Goal: Task Accomplishment & Management: Complete application form

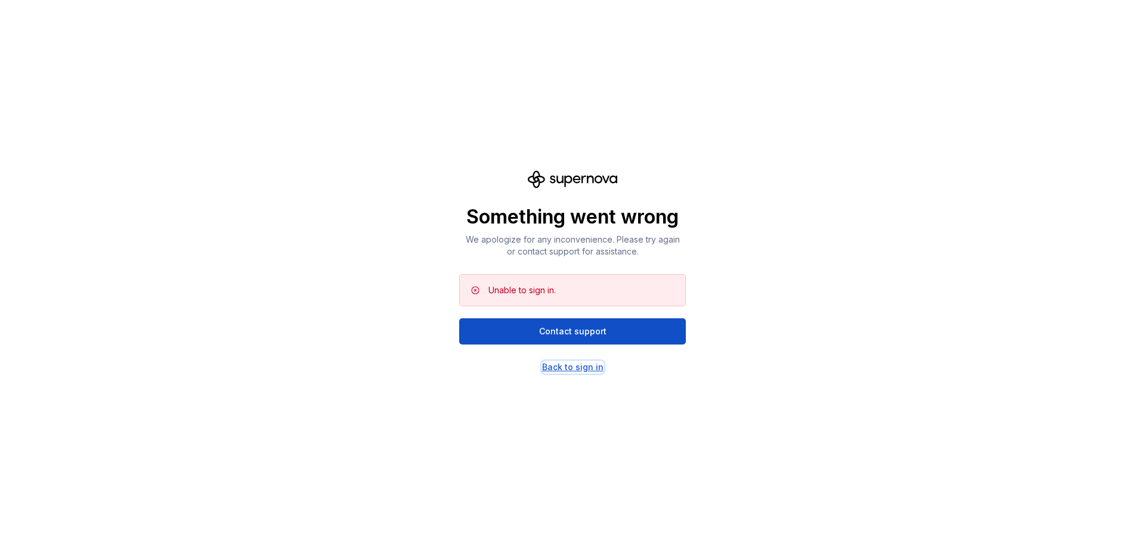
click at [587, 369] on div "Back to sign in" at bounding box center [572, 367] width 61 height 12
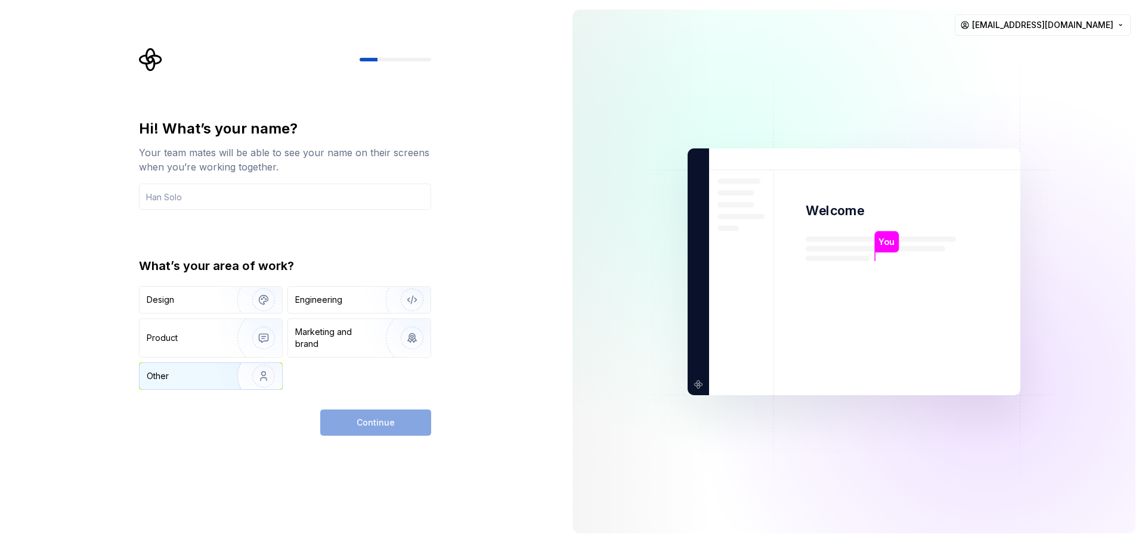
click at [233, 380] on img "button" at bounding box center [256, 376] width 76 height 80
click at [444, 384] on div "Hi! What’s your name? Your team mates will be able to see your name on their sc…" at bounding box center [289, 242] width 314 height 388
click at [276, 212] on div "Hi! What’s your name? Your team mates will be able to see your name on their sc…" at bounding box center [285, 254] width 292 height 271
click at [243, 194] on input "text" at bounding box center [285, 197] width 292 height 26
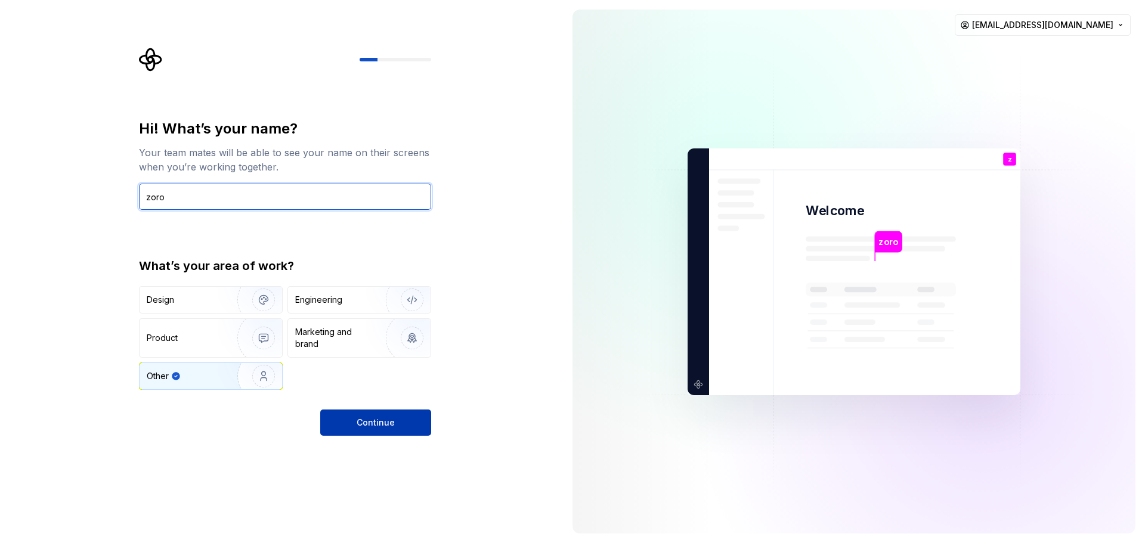
type input "zoro"
click at [383, 419] on span "Continue" at bounding box center [376, 423] width 38 height 12
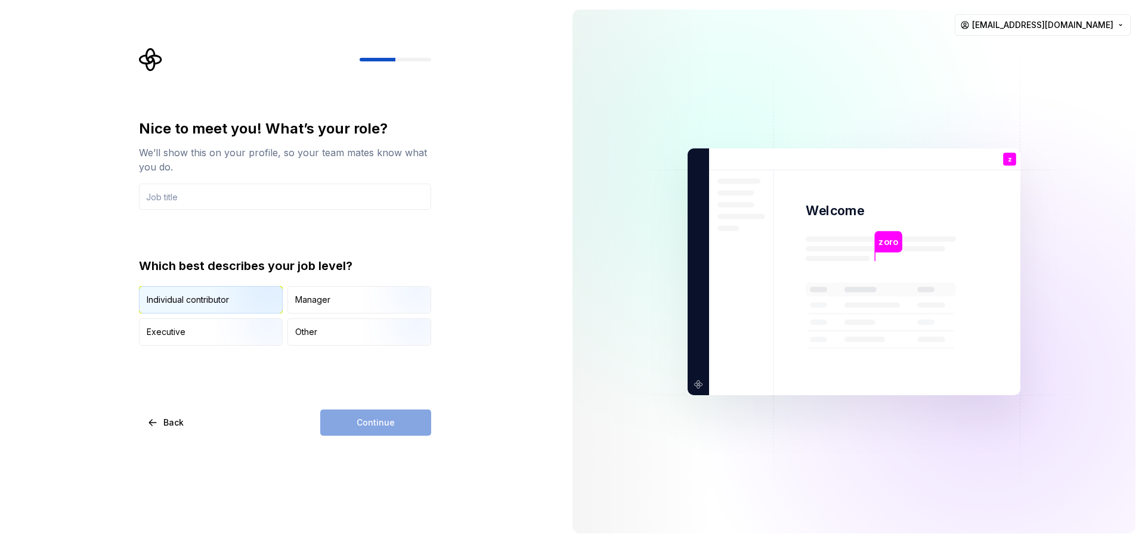
click at [224, 299] on img "button" at bounding box center [253, 315] width 76 height 80
click at [239, 195] on input "text" at bounding box center [285, 197] width 292 height 26
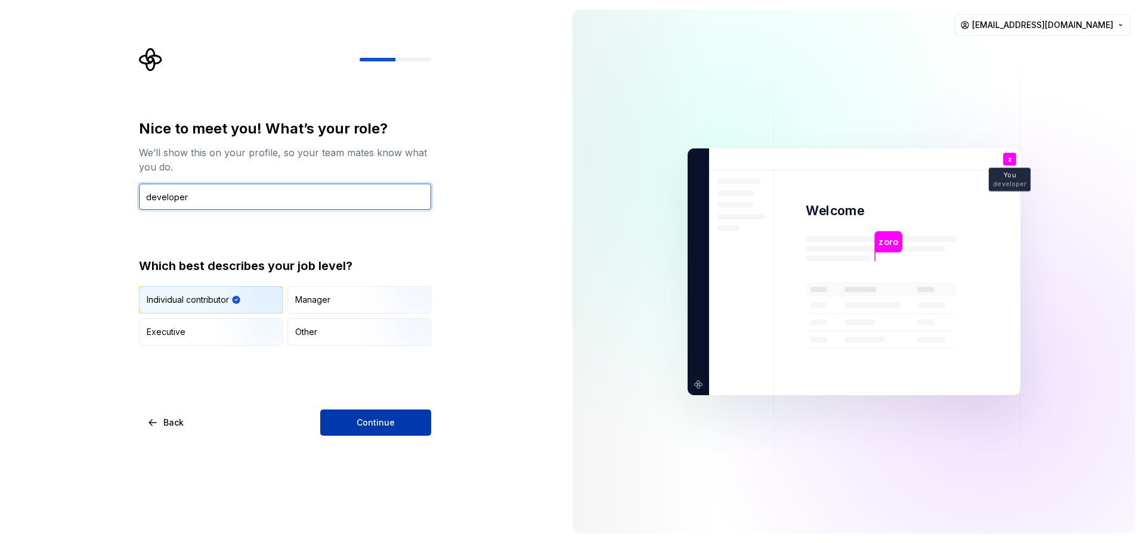
type input "developer"
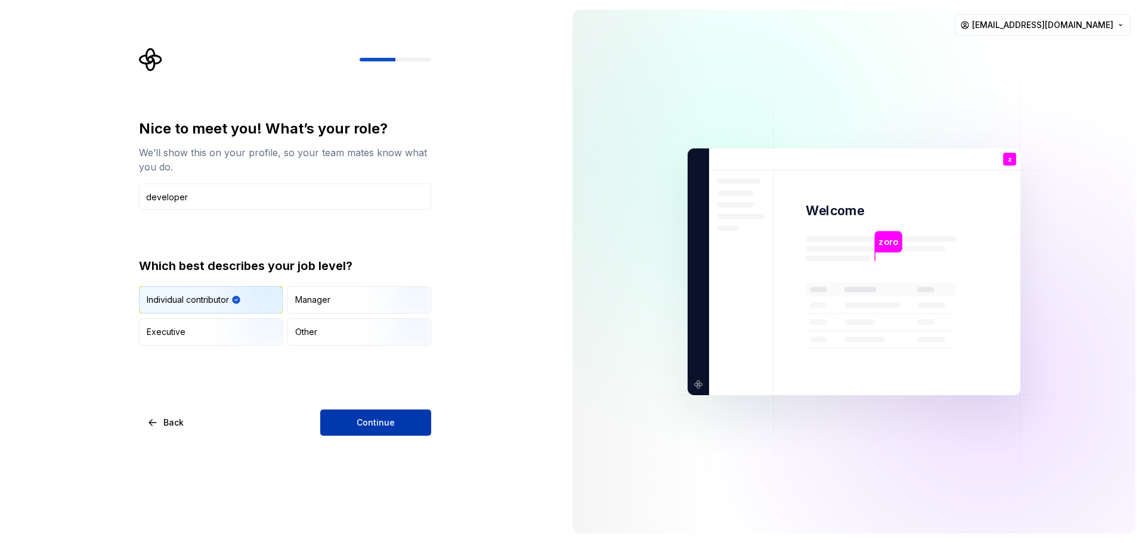
click at [346, 428] on button "Continue" at bounding box center [375, 423] width 111 height 26
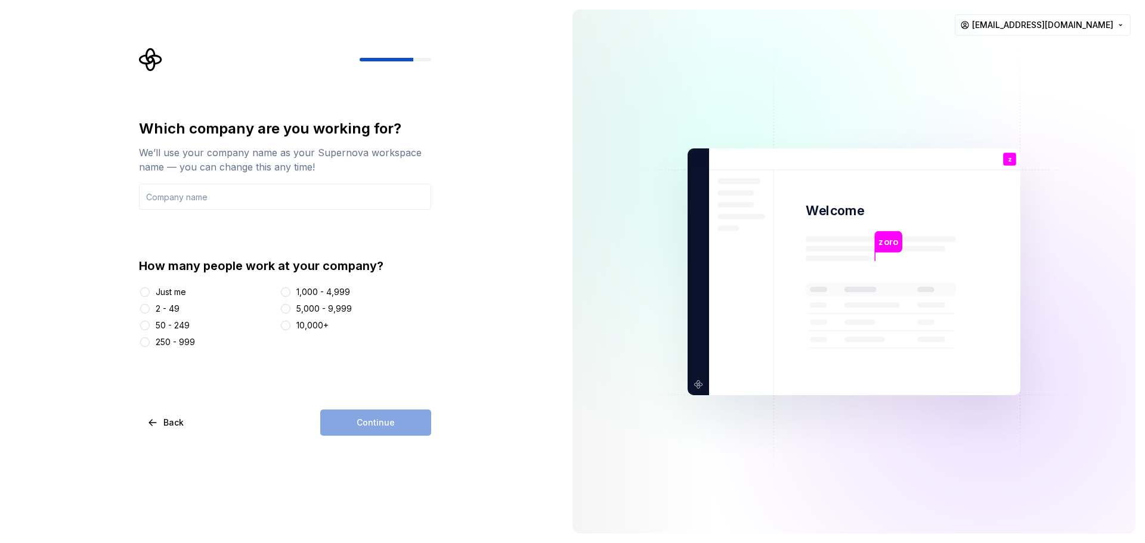
click at [182, 290] on div "Just me" at bounding box center [171, 292] width 30 height 12
click at [150, 290] on button "Just me" at bounding box center [145, 292] width 10 height 10
drag, startPoint x: 392, startPoint y: 429, endPoint x: 361, endPoint y: 419, distance: 33.4
click at [361, 419] on div "Continue" at bounding box center [375, 423] width 111 height 26
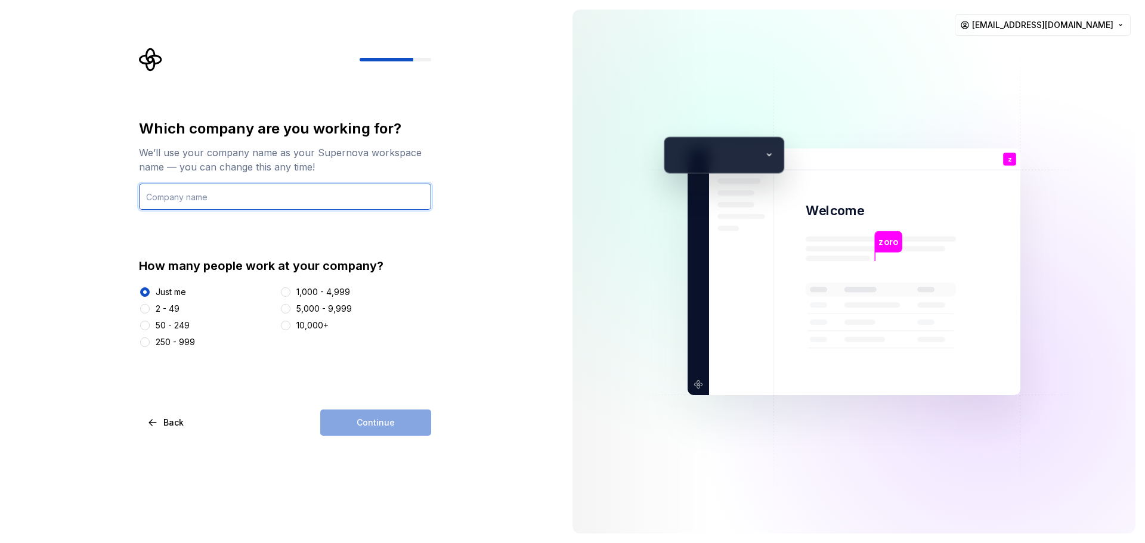
click at [274, 199] on input "text" at bounding box center [285, 197] width 292 height 26
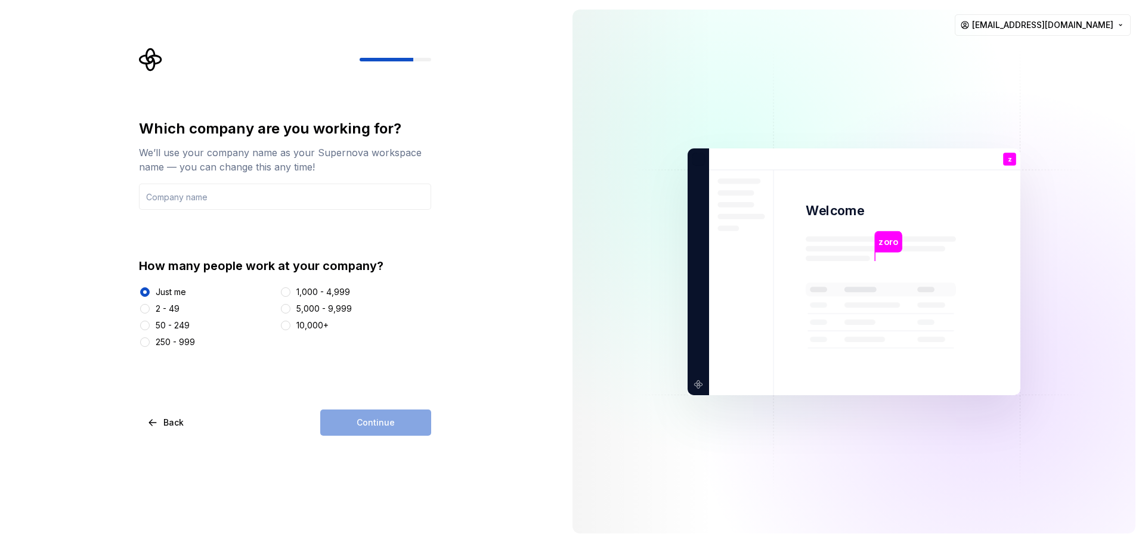
click at [343, 218] on div "Which company are you working for? We’ll use your company name as your Supernov…" at bounding box center [285, 233] width 292 height 229
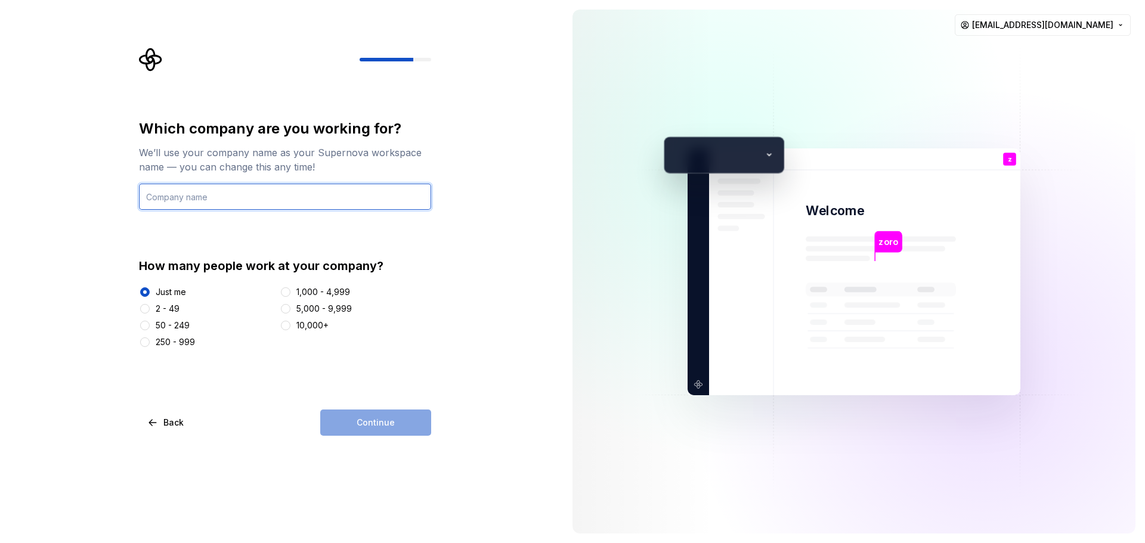
click at [299, 188] on input "text" at bounding box center [285, 197] width 292 height 26
type input "/"
type input "."
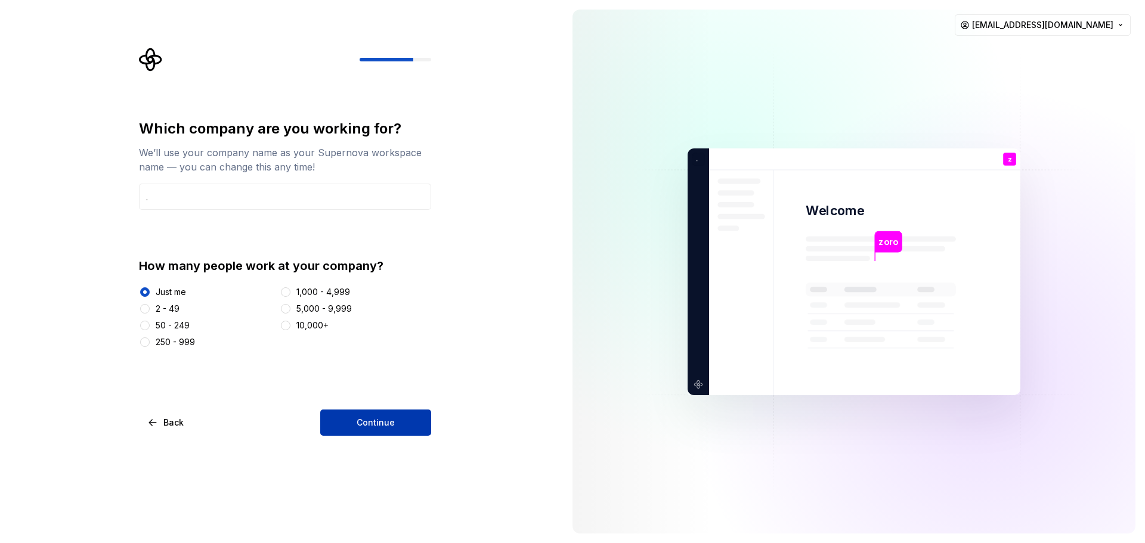
click at [377, 431] on button "Continue" at bounding box center [375, 423] width 111 height 26
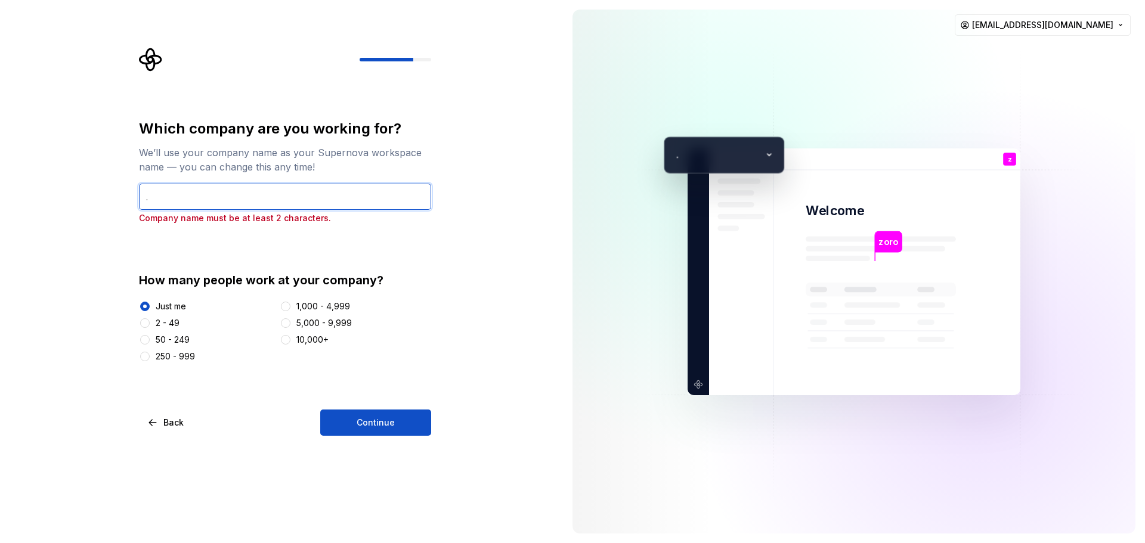
click at [277, 209] on input "." at bounding box center [285, 197] width 292 height 26
type input "."
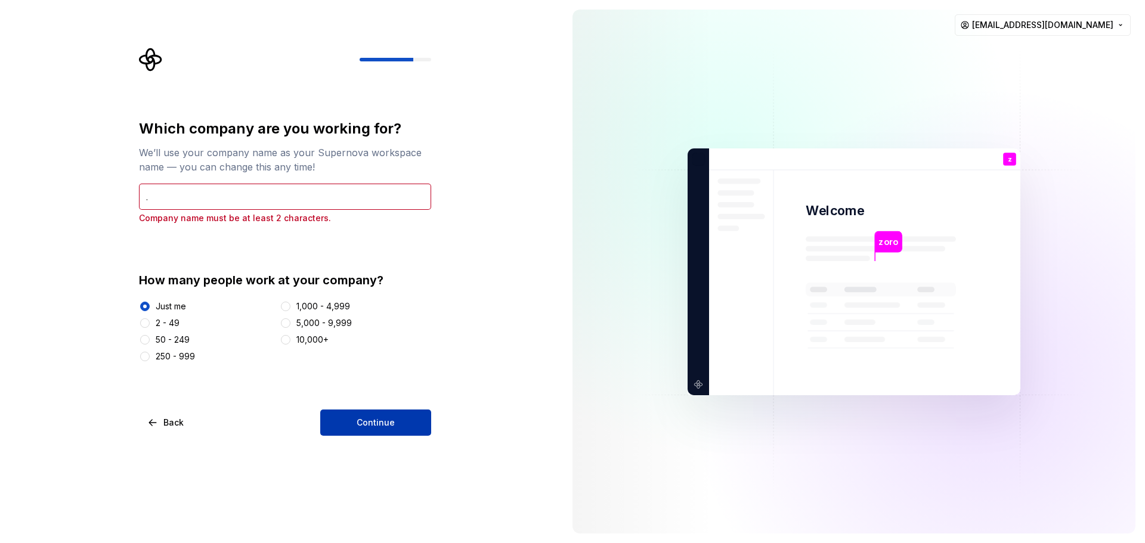
click at [379, 425] on span "Continue" at bounding box center [376, 423] width 38 height 12
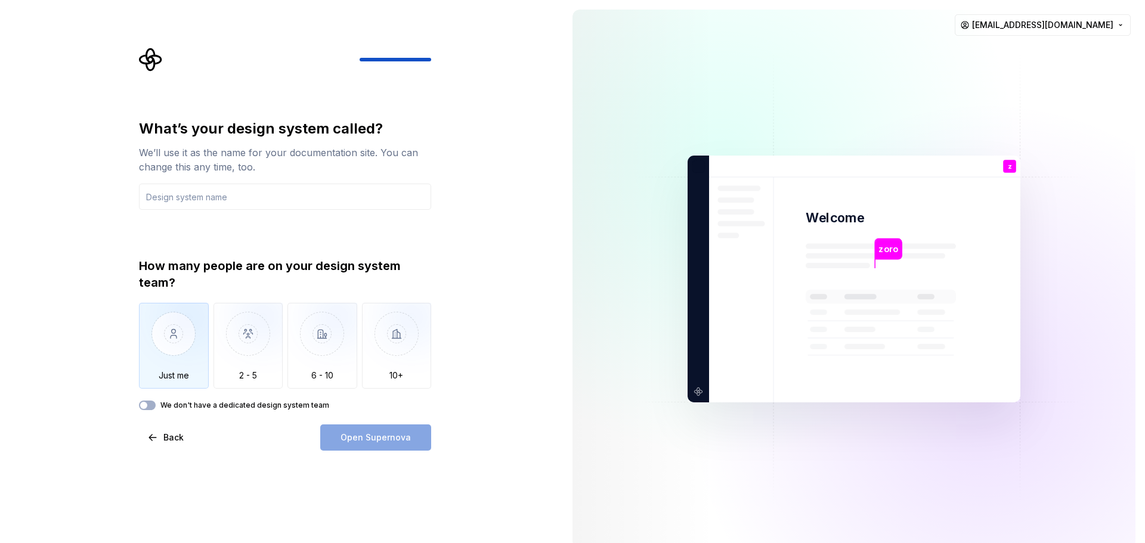
click at [171, 346] on img "button" at bounding box center [174, 343] width 70 height 80
click at [242, 189] on input "text" at bounding box center [285, 197] width 292 height 26
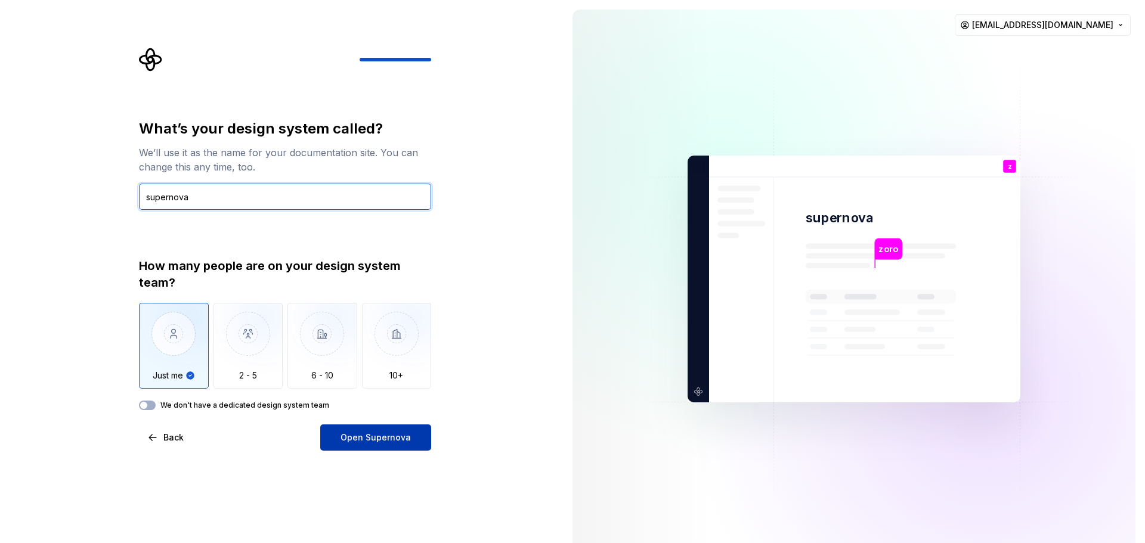
type input "supernova"
click at [357, 431] on button "Open Supernova" at bounding box center [375, 438] width 111 height 26
